Goal: Task Accomplishment & Management: Use online tool/utility

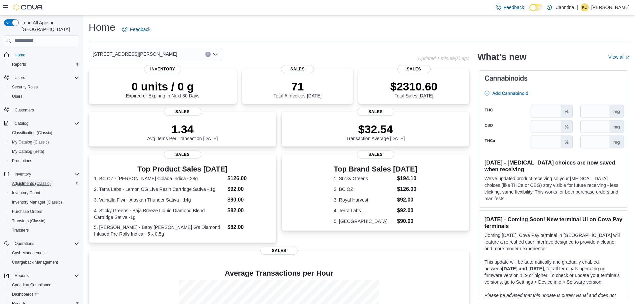
click at [30, 181] on span "Adjustments (Classic)" at bounding box center [31, 183] width 39 height 5
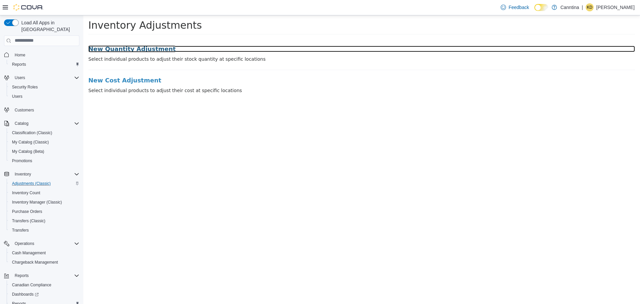
click at [129, 47] on h3 "New Quantity Adjustment" at bounding box center [361, 48] width 546 height 7
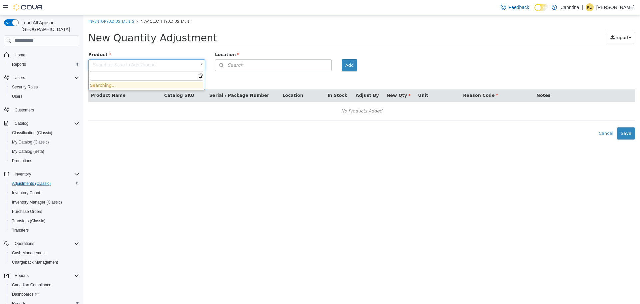
click at [154, 64] on body "× Inventory Adjustments New Quantity Adjustment New Quantity Adjustment Import …" at bounding box center [361, 77] width 556 height 124
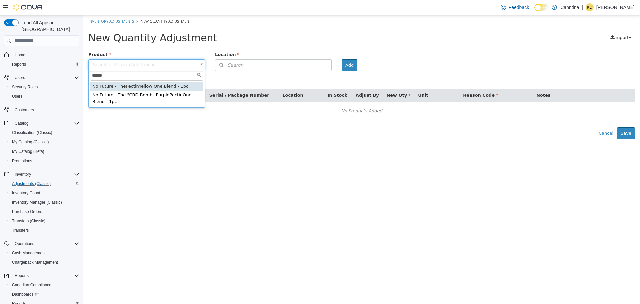
type input "******"
type input "**********"
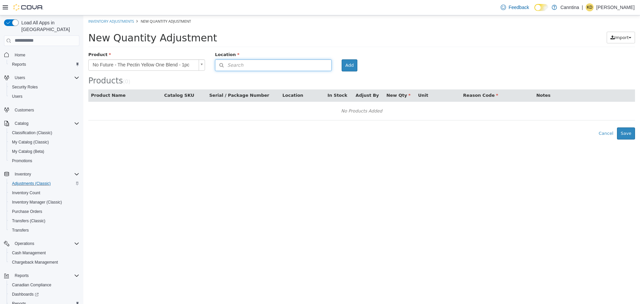
click at [280, 61] on button "Search" at bounding box center [273, 65] width 117 height 12
click at [313, 73] on span "or browse" at bounding box center [315, 76] width 33 height 11
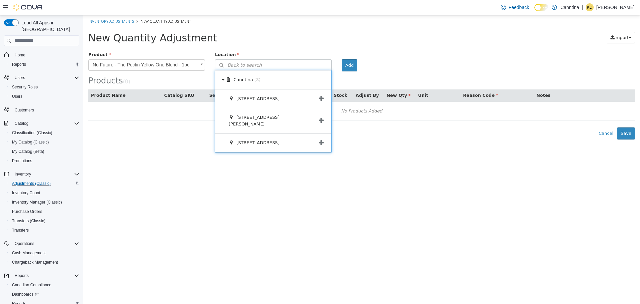
click at [320, 111] on span at bounding box center [321, 120] width 21 height 25
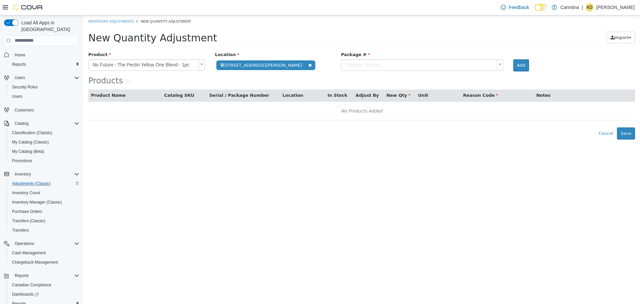
click at [364, 71] on div "Products ( 0 )" at bounding box center [361, 68] width 546 height 34
click at [361, 66] on body "**********" at bounding box center [361, 77] width 556 height 124
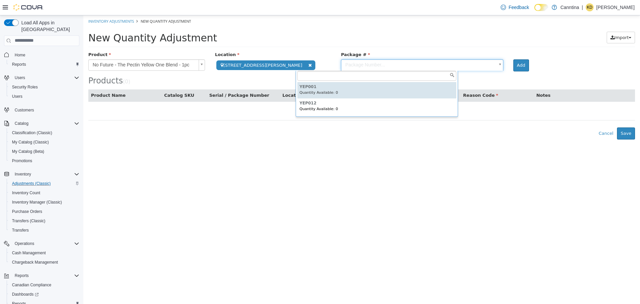
type input "******"
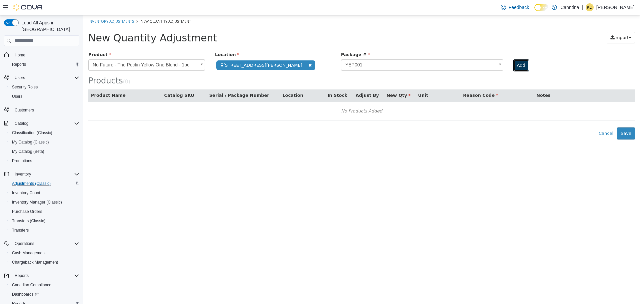
drag, startPoint x: 481, startPoint y: 68, endPoint x: 505, endPoint y: 78, distance: 25.9
click at [513, 68] on button "Add" at bounding box center [521, 65] width 16 height 12
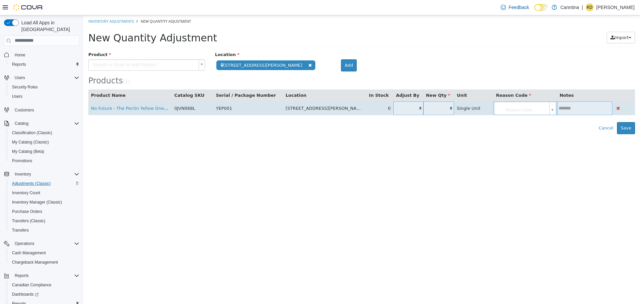
type input "*"
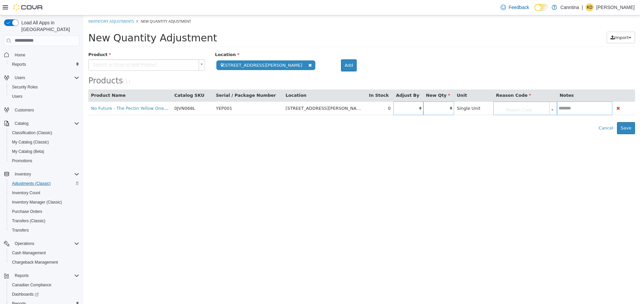
type input "*"
click at [496, 106] on body "**********" at bounding box center [361, 74] width 556 height 119
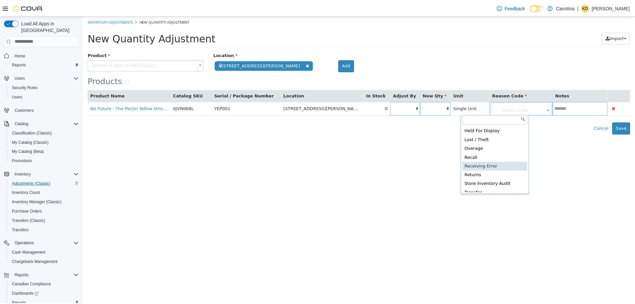
scroll to position [31, 0]
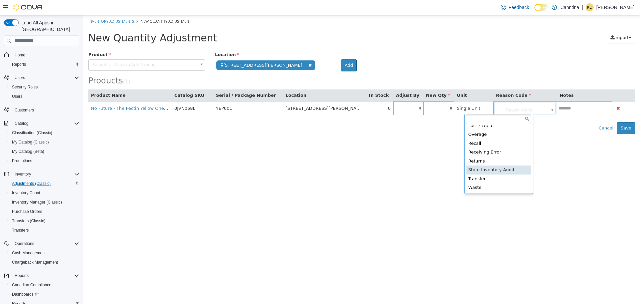
type input "**********"
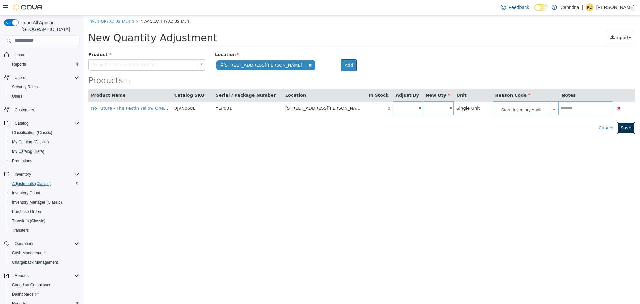
click at [625, 126] on button "Save" at bounding box center [626, 128] width 18 height 12
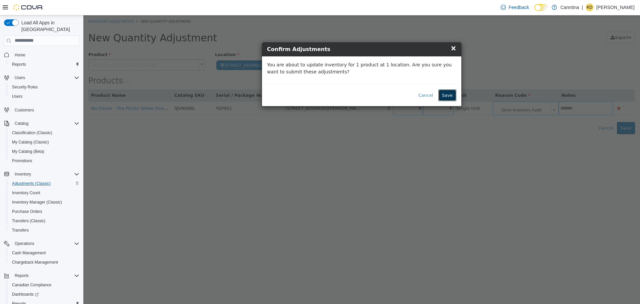
click at [456, 93] on button "Save" at bounding box center [447, 95] width 18 height 12
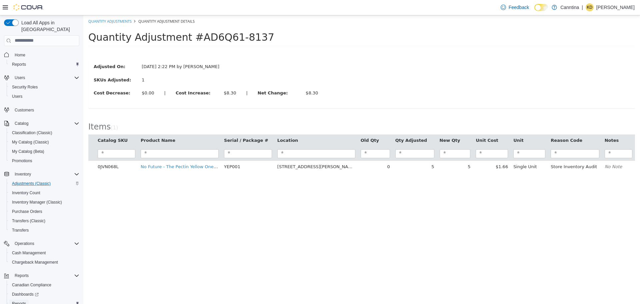
click at [26, 299] on link "Reports" at bounding box center [18, 303] width 19 height 8
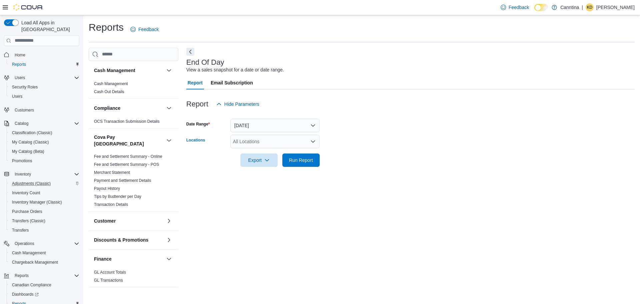
click at [273, 138] on div "All Locations" at bounding box center [274, 141] width 89 height 13
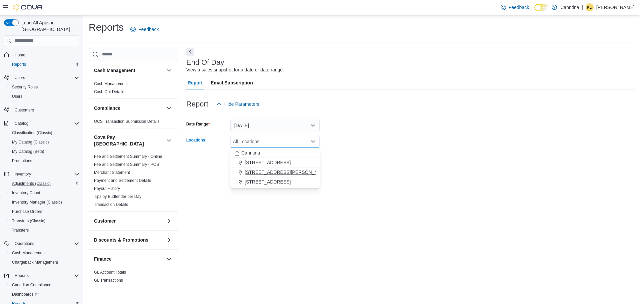
click at [264, 169] on span "[STREET_ADDRESS][PERSON_NAME]" at bounding box center [287, 172] width 85 height 7
click at [354, 181] on div "End Of Day View a sales snapshot for a date or date range. Report Email Subscri…" at bounding box center [410, 168] width 448 height 241
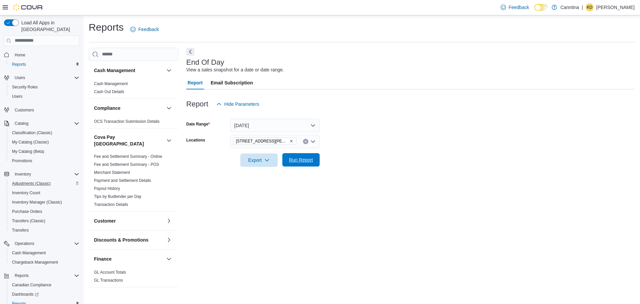
click at [317, 162] on button "Run Report" at bounding box center [300, 159] width 37 height 13
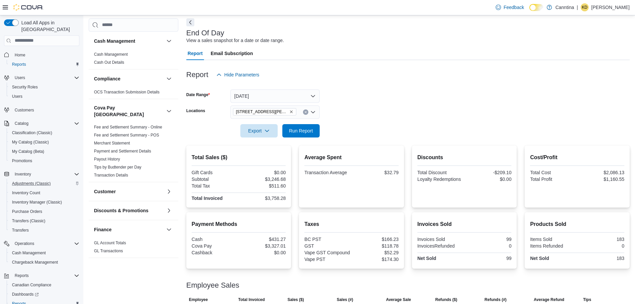
scroll to position [4, 0]
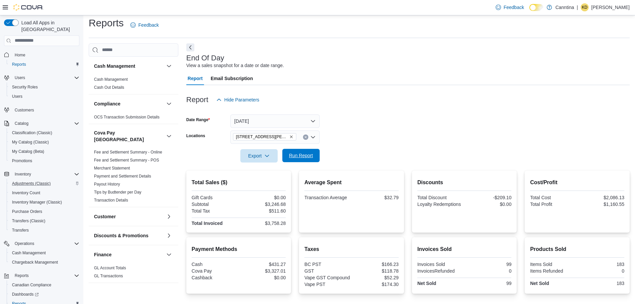
click at [309, 152] on span "Run Report" at bounding box center [300, 155] width 29 height 13
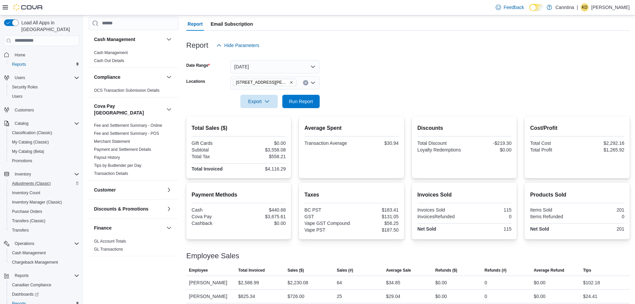
scroll to position [71, 0]
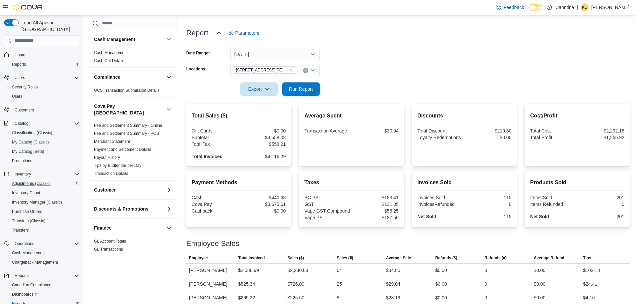
click at [235, 102] on div at bounding box center [407, 100] width 443 height 8
click at [294, 89] on span "Run Report" at bounding box center [301, 88] width 24 height 7
click at [300, 89] on span "Run Report" at bounding box center [301, 89] width 24 height 7
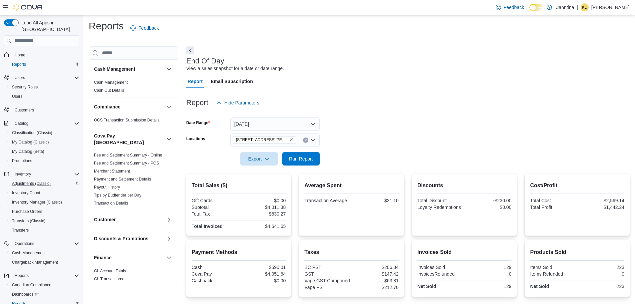
scroll to position [0, 0]
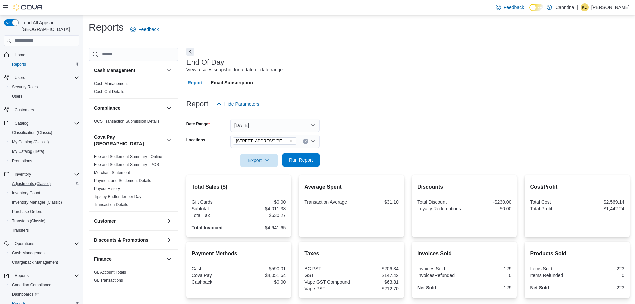
click at [299, 160] on span "Run Report" at bounding box center [301, 159] width 24 height 7
